Goal: Task Accomplishment & Management: Complete application form

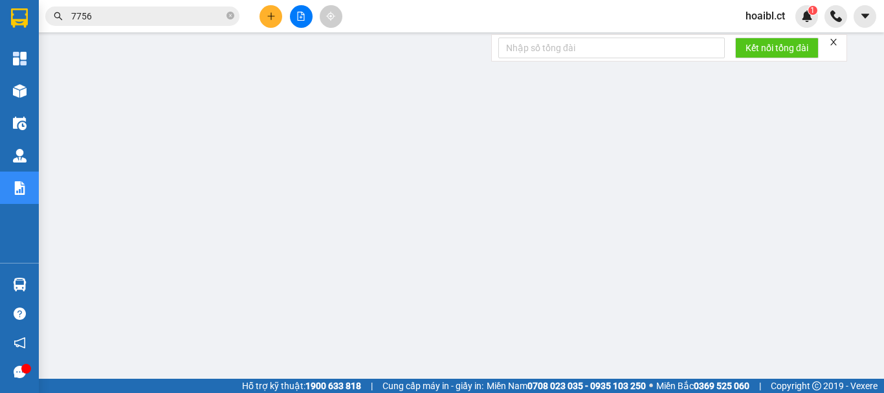
click at [269, 10] on button at bounding box center [271, 16] width 23 height 23
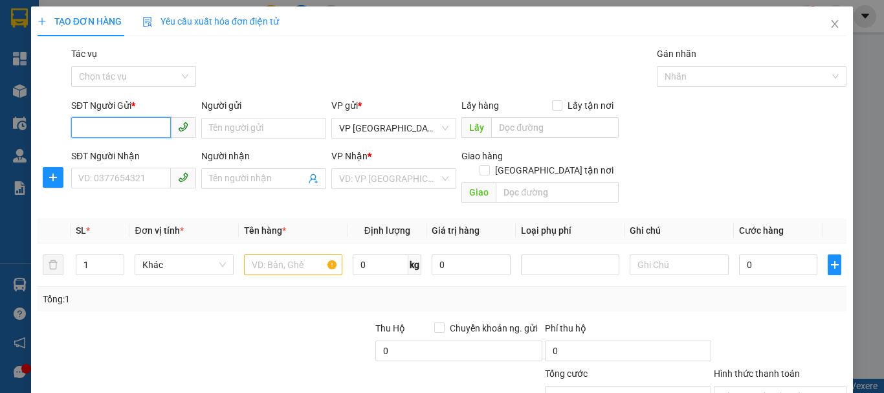
click at [119, 129] on input "SĐT Người Gửi *" at bounding box center [121, 127] width 100 height 21
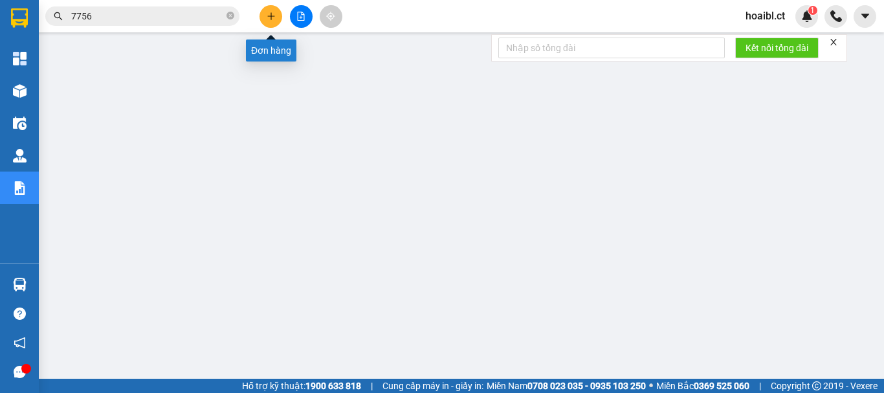
click at [269, 17] on icon "plus" at bounding box center [271, 16] width 9 height 9
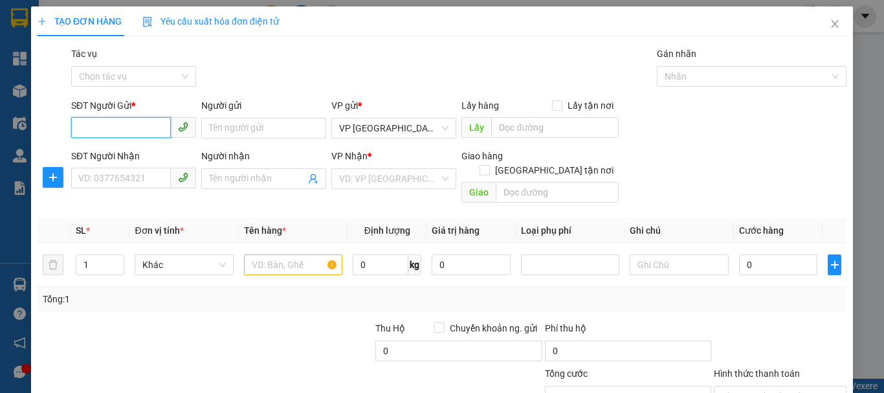
click at [108, 126] on input "SĐT Người Gửi *" at bounding box center [121, 127] width 100 height 21
type input "0984961120"
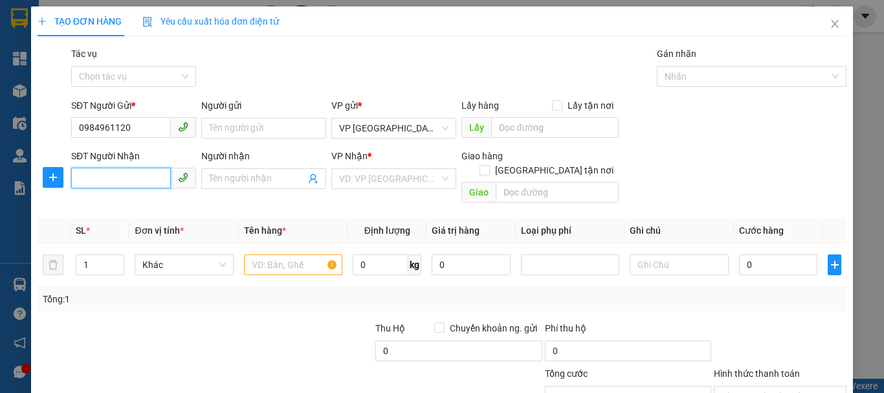
click at [110, 168] on input "SĐT Người Nhận" at bounding box center [121, 178] width 100 height 21
type input "0977539187"
click at [119, 207] on div "0977539187" at bounding box center [132, 204] width 108 height 14
type input "."
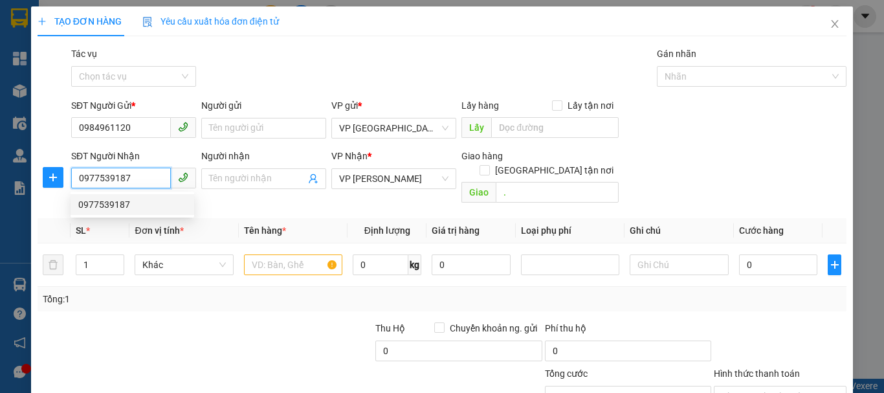
type input "100.000"
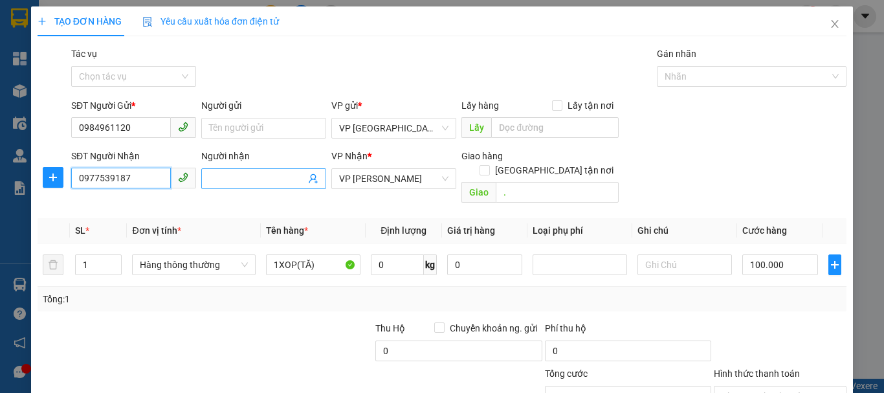
type input "0977539187"
click at [214, 178] on input "Người nhận" at bounding box center [257, 179] width 96 height 14
type input "C"
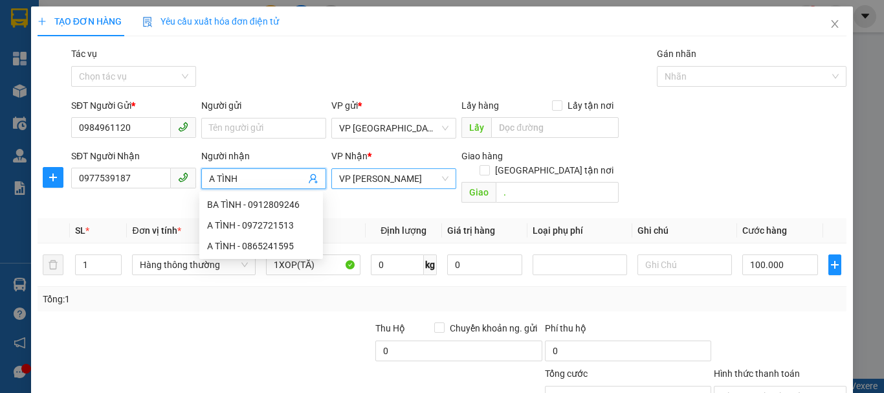
click at [406, 173] on span "VP [PERSON_NAME]" at bounding box center [393, 178] width 109 height 19
type input "A TÌNH"
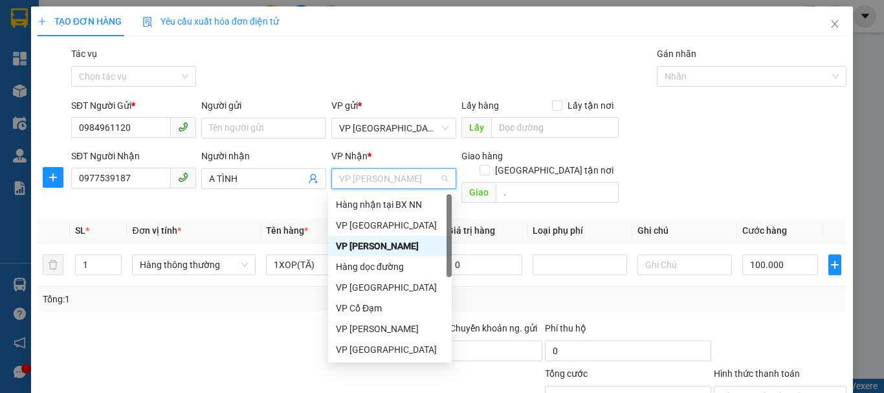
click at [384, 240] on div "VP [PERSON_NAME]" at bounding box center [390, 246] width 108 height 14
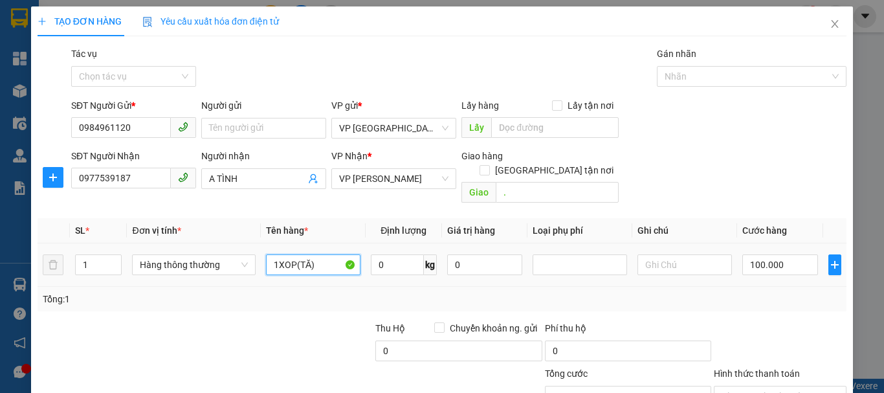
drag, startPoint x: 311, startPoint y: 247, endPoint x: 239, endPoint y: 236, distance: 72.6
click at [239, 243] on tr "1 Hàng thông thường 1XOP(TĂ) 0 kg 0 100.000" at bounding box center [442, 264] width 809 height 43
type input "1 BỌC(QA)"
click at [786, 254] on input "100.000" at bounding box center [780, 264] width 76 height 21
type input "3"
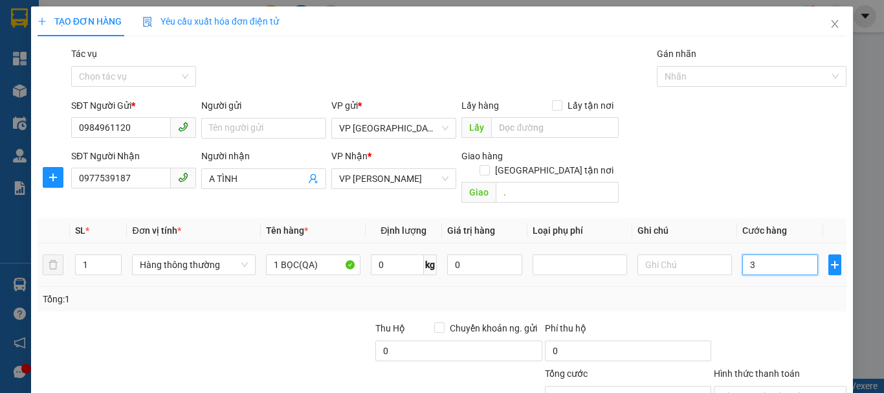
type input "3"
type input "30"
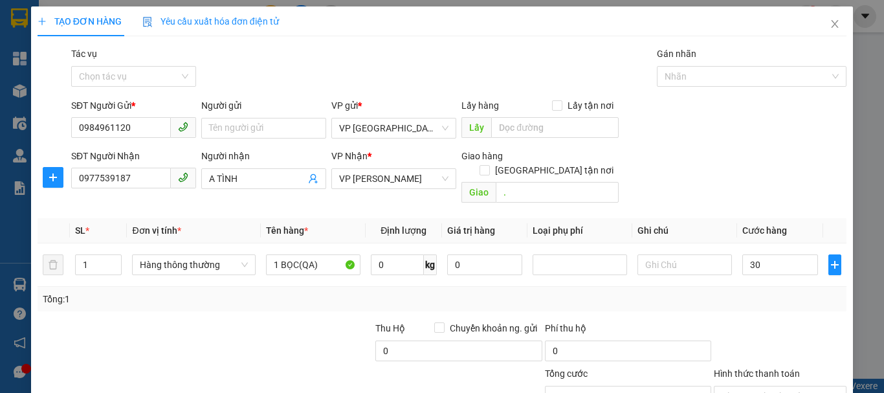
type input "30.000"
click at [793, 304] on div "Transit Pickup Surcharge Ids Transit Deliver Surcharge Ids Transit Deliver Surc…" at bounding box center [442, 257] width 809 height 421
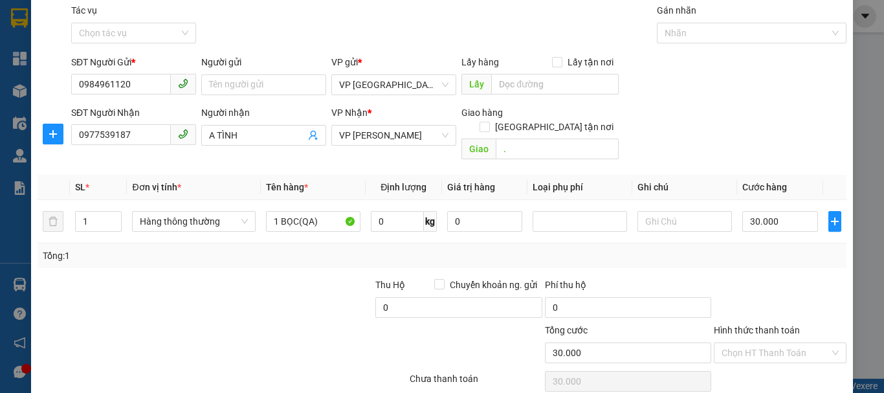
scroll to position [86, 0]
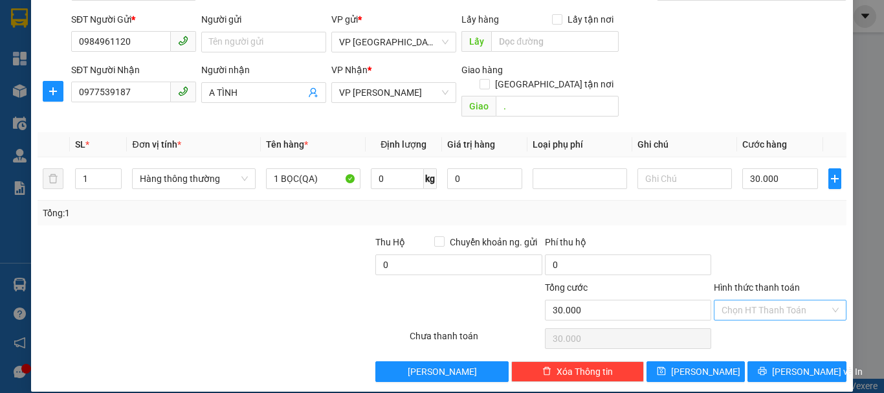
click at [770, 300] on input "Hình thức thanh toán" at bounding box center [776, 309] width 108 height 19
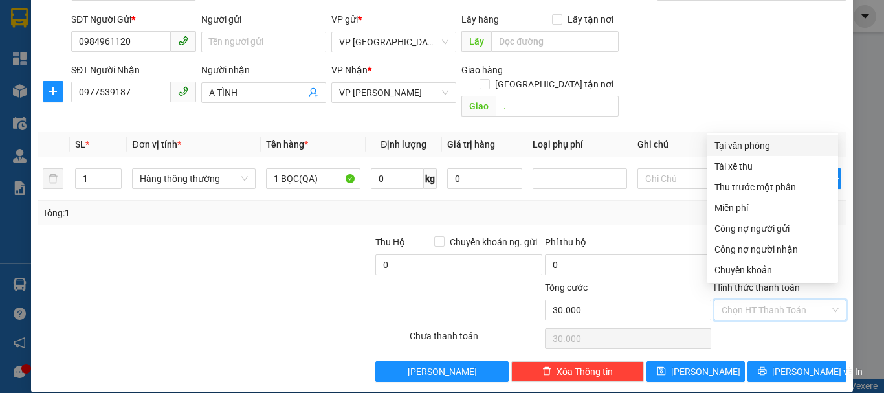
click at [733, 146] on div "Tại văn phòng" at bounding box center [773, 146] width 116 height 14
type input "0"
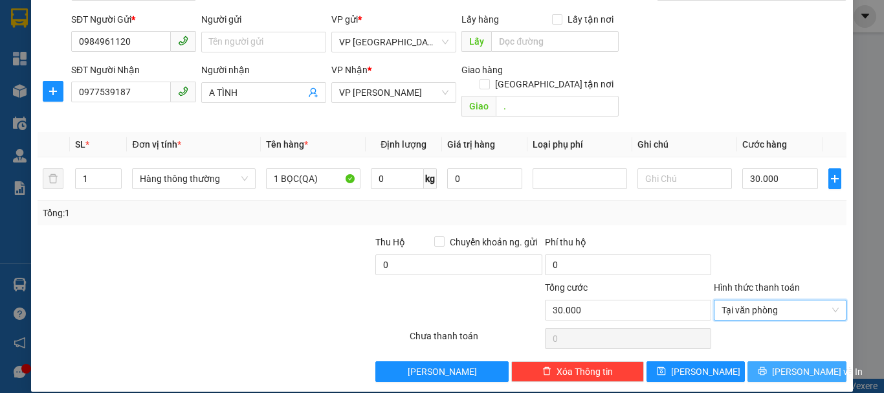
click at [786, 364] on span "[PERSON_NAME] và In" at bounding box center [817, 371] width 91 height 14
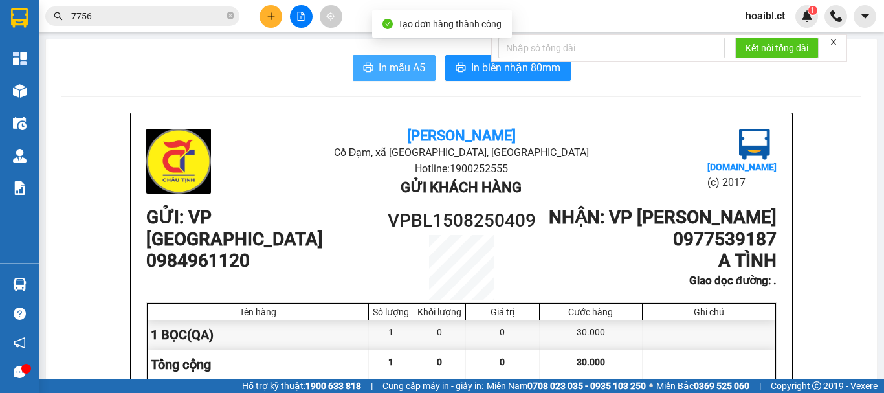
click at [412, 77] on button "In mẫu A5" at bounding box center [394, 68] width 83 height 26
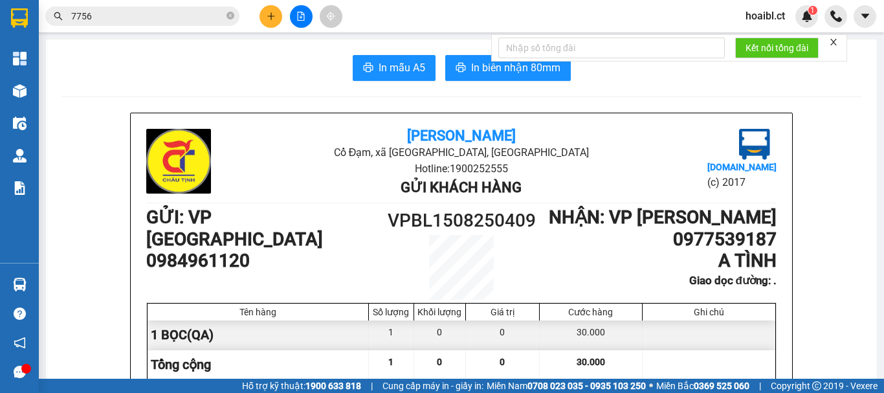
scroll to position [872, 0]
